Goal: Information Seeking & Learning: Check status

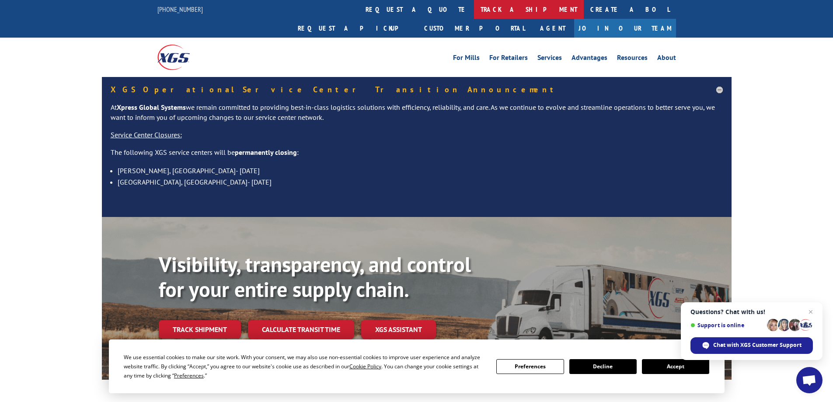
click at [474, 4] on link "track a shipment" at bounding box center [529, 9] width 110 height 19
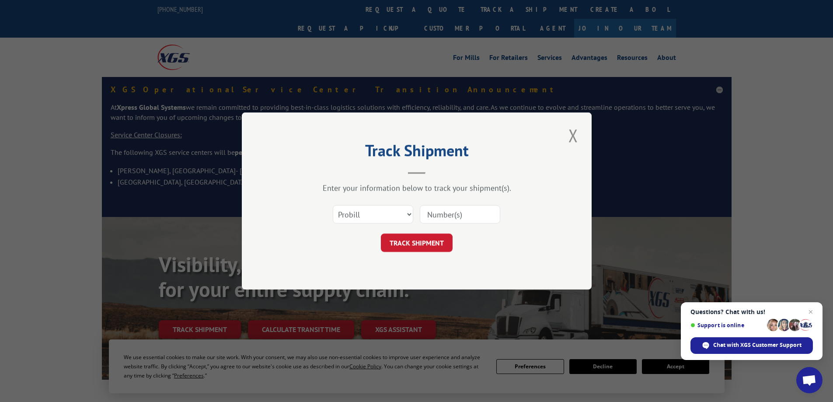
click at [414, 213] on div "Select category... Probill BOL PO" at bounding box center [417, 214] width 262 height 29
click at [411, 213] on select "Select category... Probill BOL PO" at bounding box center [373, 214] width 80 height 18
paste input "5526296"
type input "5526296"
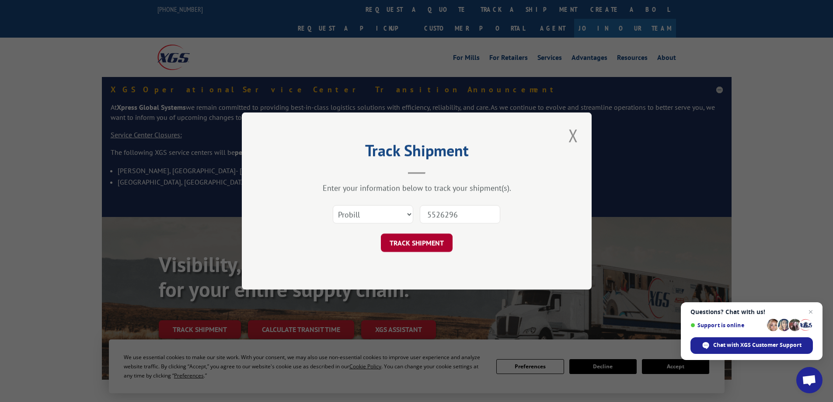
click at [445, 245] on button "TRACK SHIPMENT" at bounding box center [417, 243] width 72 height 18
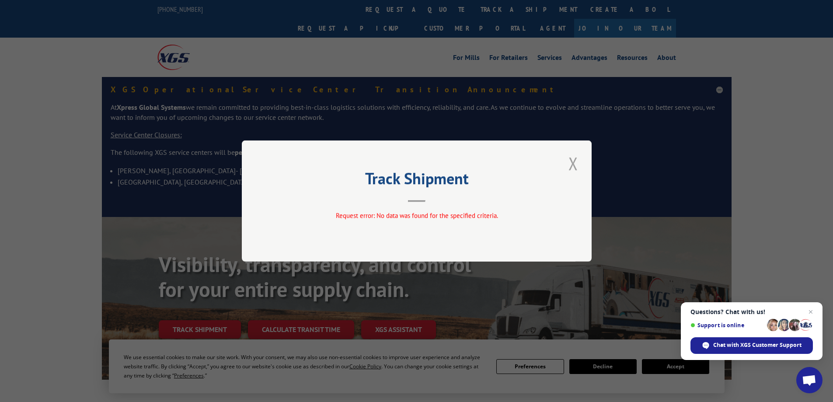
click at [571, 155] on button "Close modal" at bounding box center [573, 163] width 15 height 24
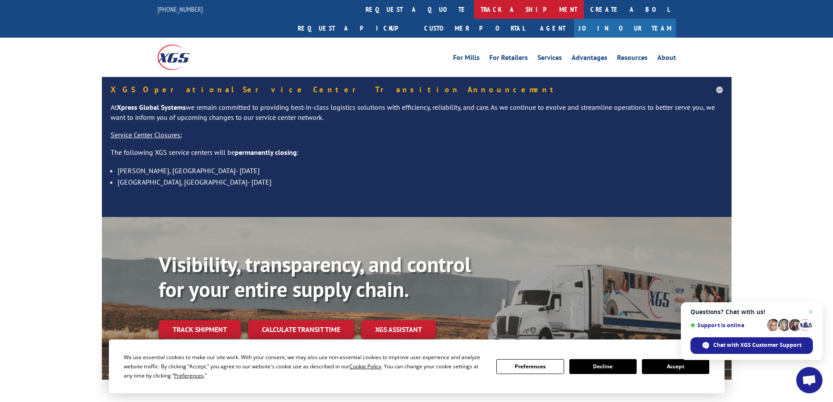
click at [474, 10] on link "track a shipment" at bounding box center [529, 9] width 110 height 19
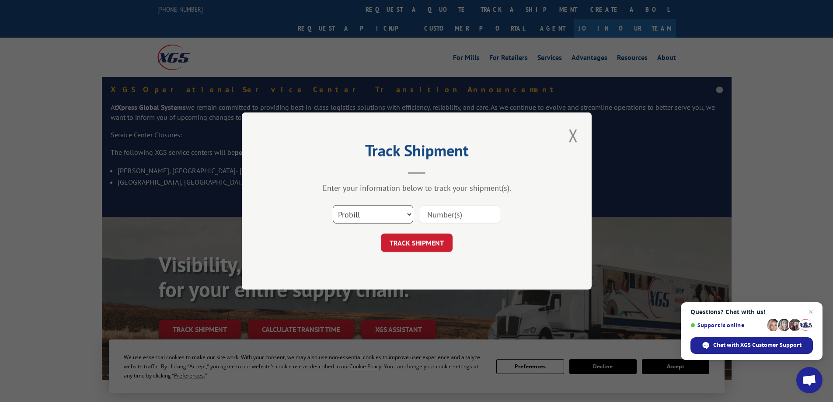
click at [376, 218] on select "Select category... Probill BOL PO" at bounding box center [373, 214] width 80 height 18
select select "bol"
click at [333, 205] on select "Select category... Probill BOL PO" at bounding box center [373, 214] width 80 height 18
paste input "5526296"
type input "5526296"
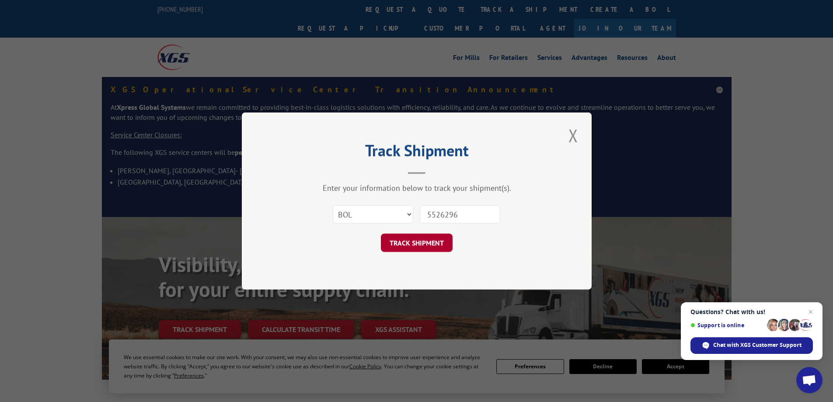
click at [433, 248] on button "TRACK SHIPMENT" at bounding box center [417, 243] width 72 height 18
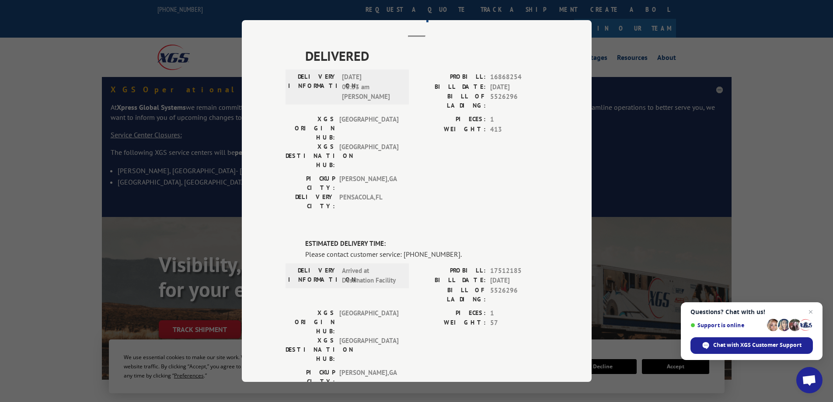
scroll to position [87, 0]
